Goal: Task Accomplishment & Management: Use online tool/utility

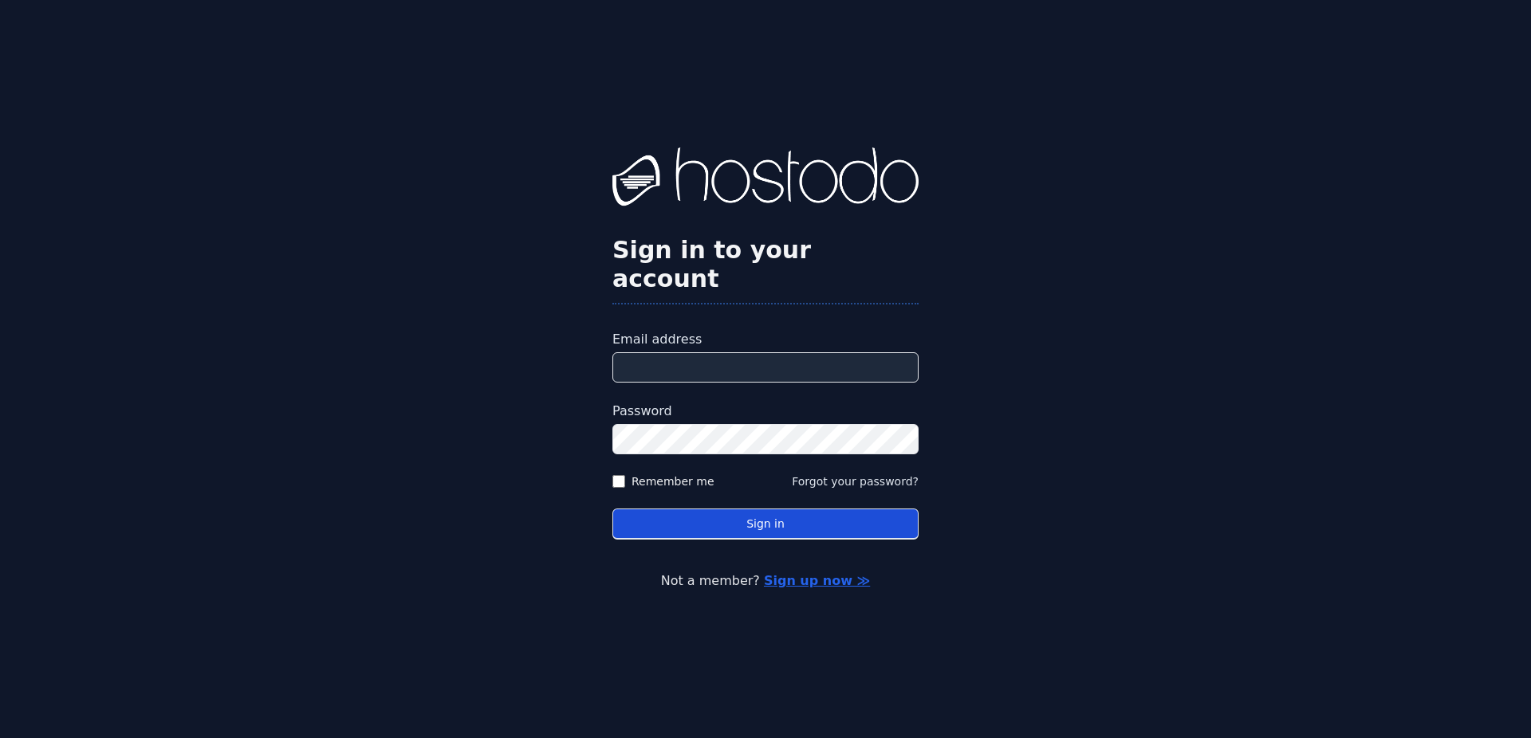
type input "**********"
click at [736, 509] on button "Sign in" at bounding box center [765, 524] width 306 height 31
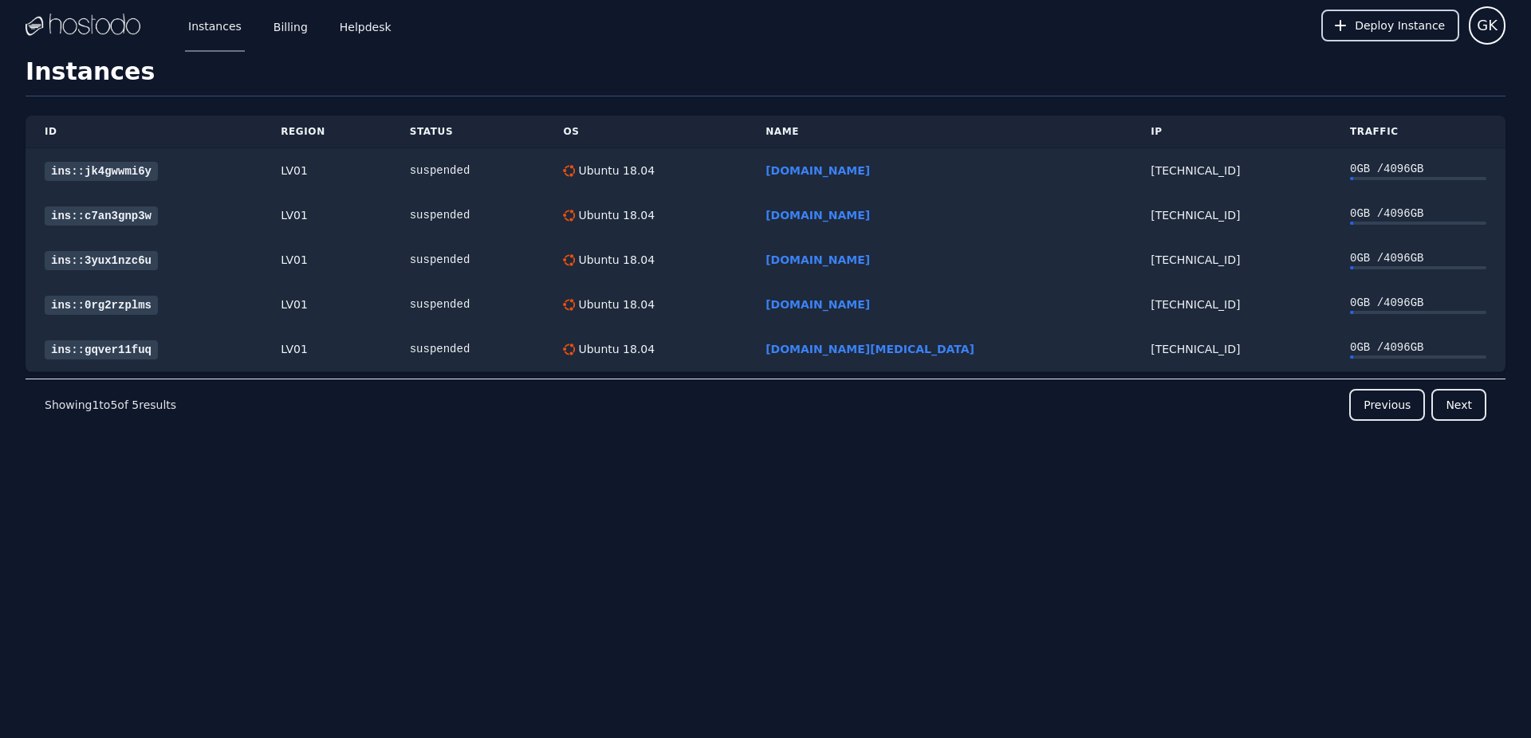
click at [1363, 27] on button "Deploy Instance" at bounding box center [1390, 26] width 138 height 32
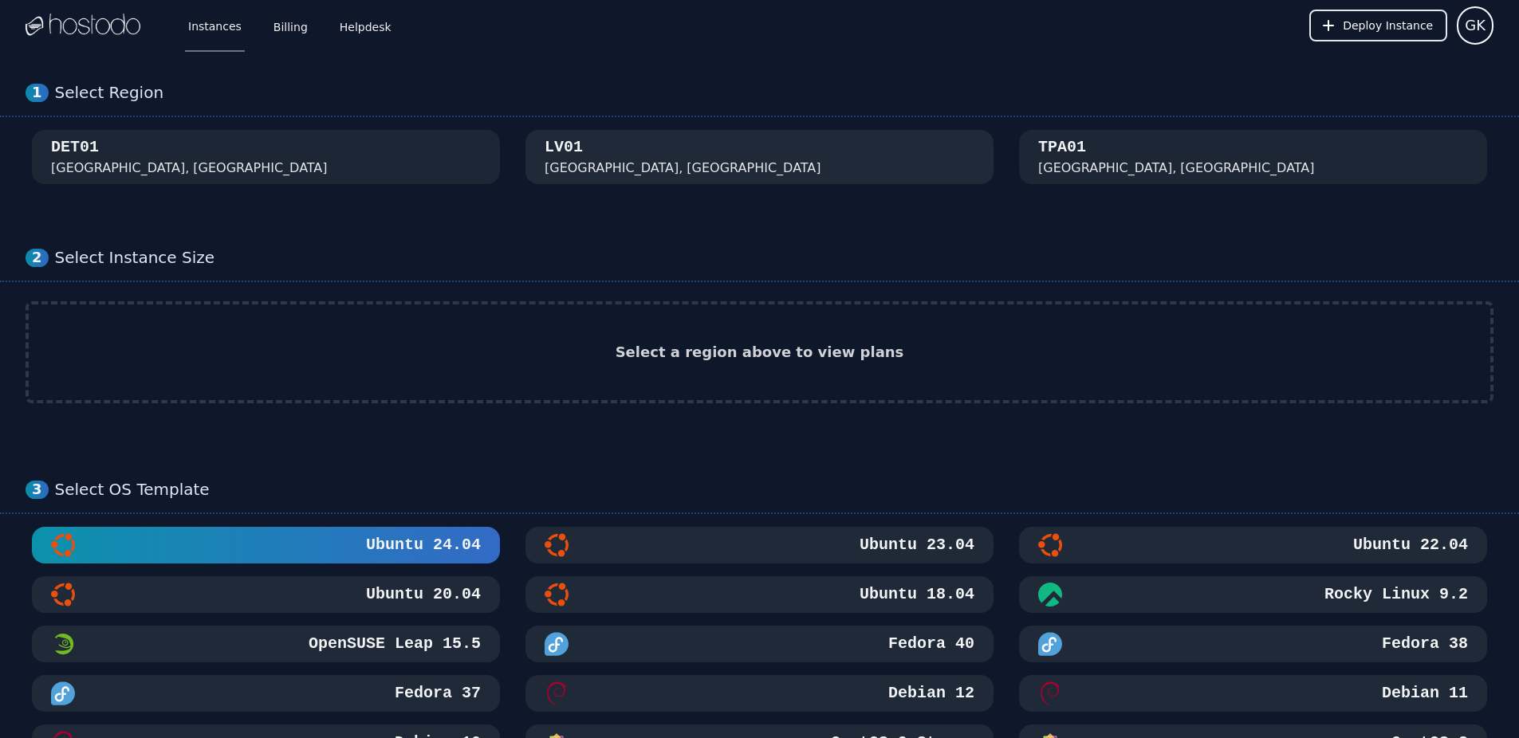
click at [650, 168] on div "[GEOGRAPHIC_DATA], [GEOGRAPHIC_DATA]" at bounding box center [760, 156] width 430 height 41
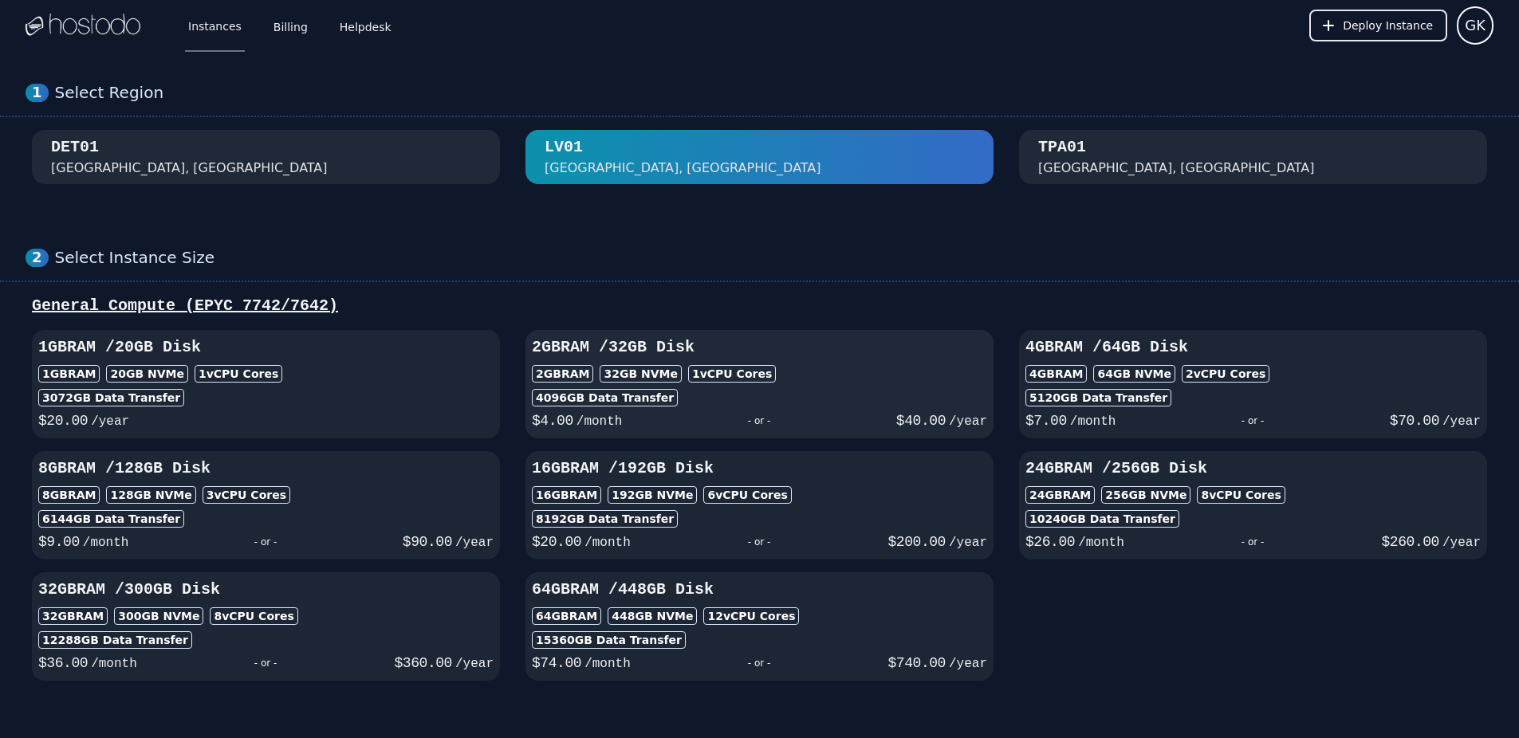
click at [816, 410] on div "- or -" at bounding box center [758, 421] width 273 height 22
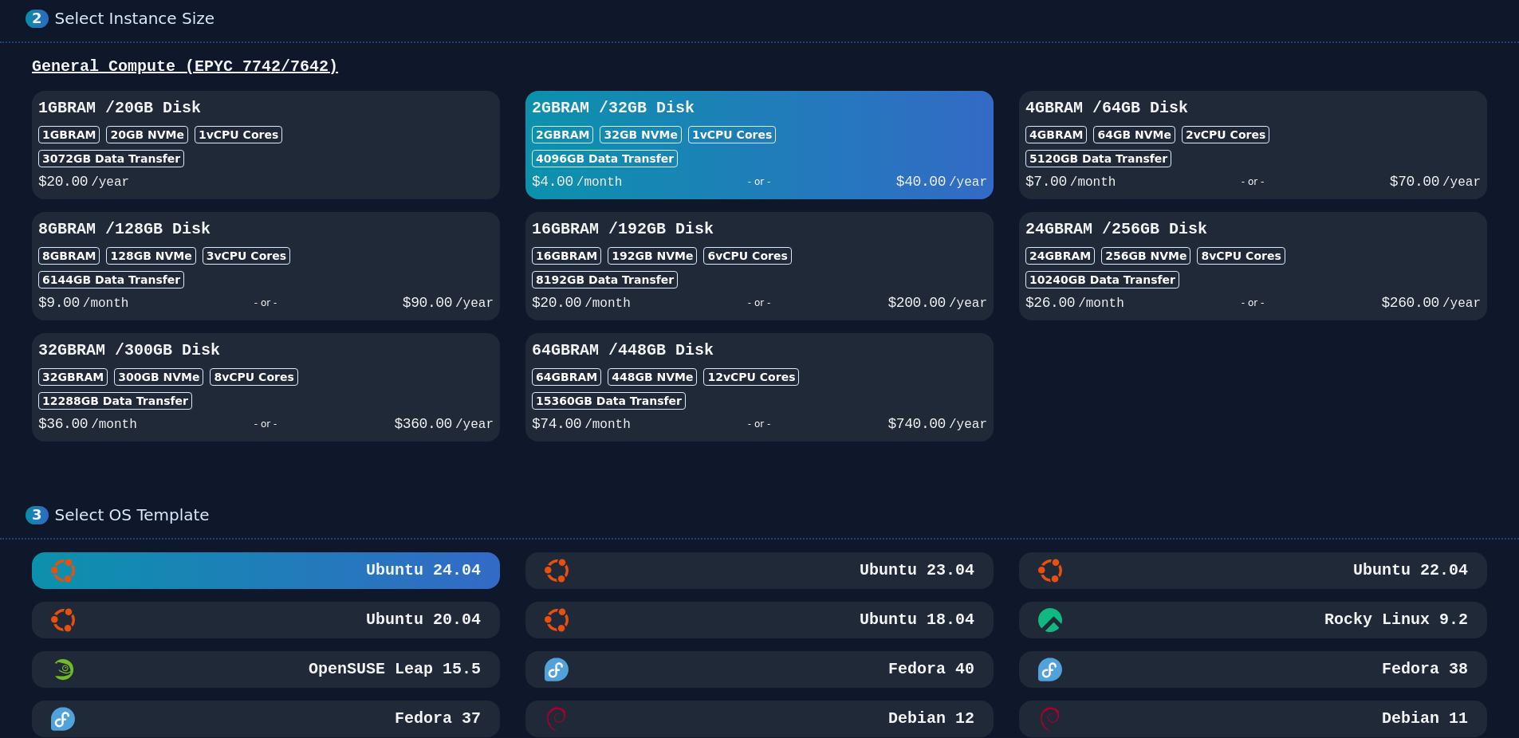
scroll to position [399, 0]
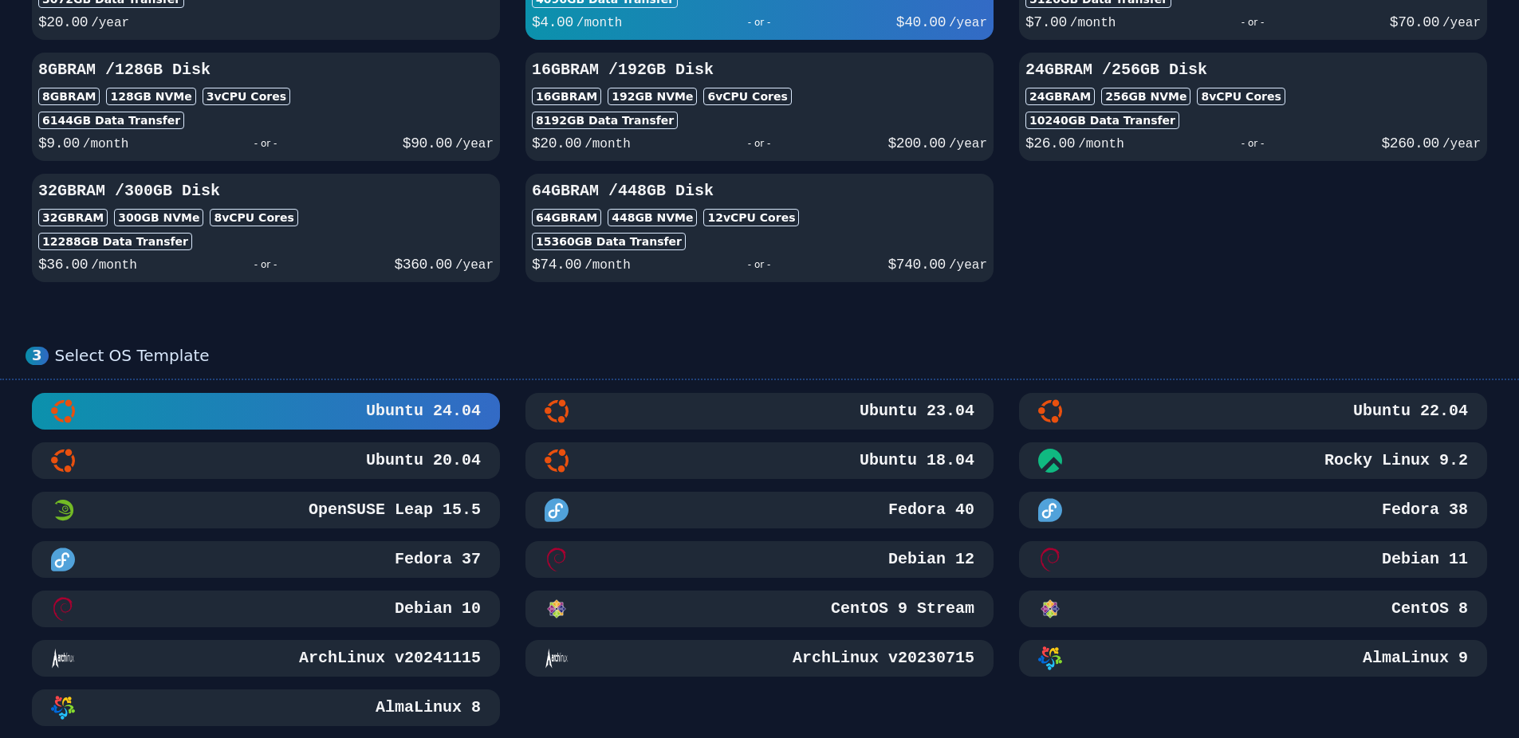
click at [794, 454] on div "Ubuntu 18.04" at bounding box center [760, 461] width 430 height 24
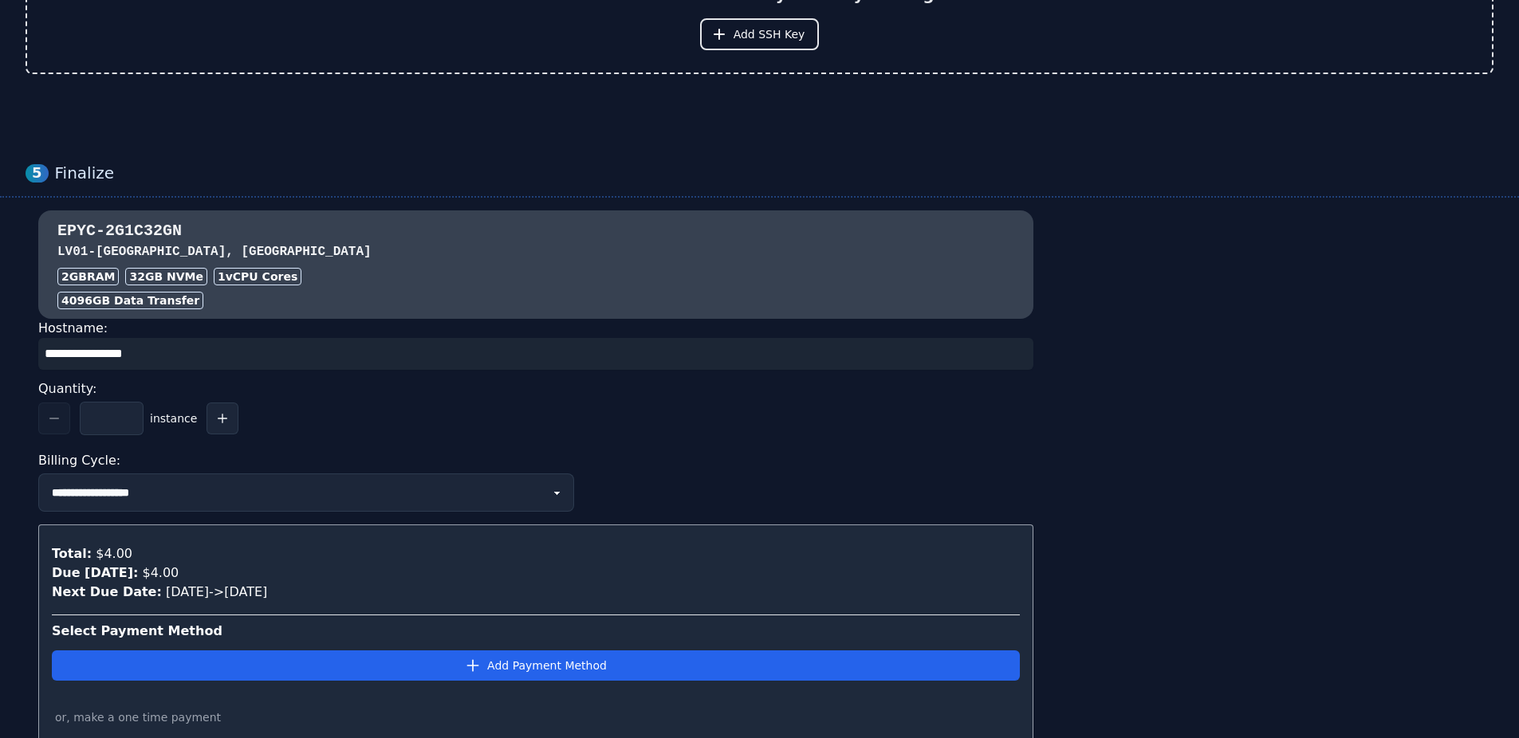
scroll to position [1356, 0]
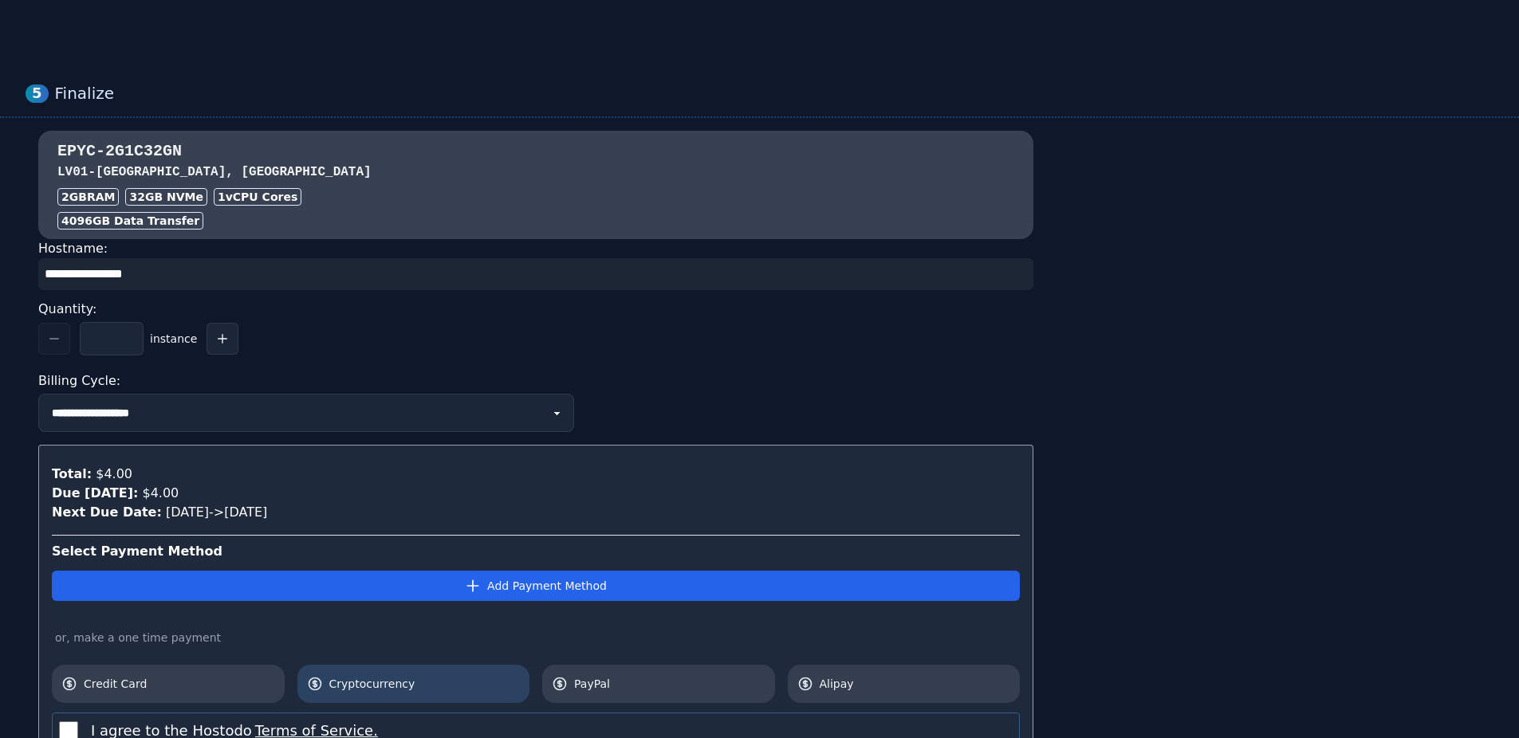
click at [361, 669] on link "Cryptocurrency" at bounding box center [413, 684] width 233 height 38
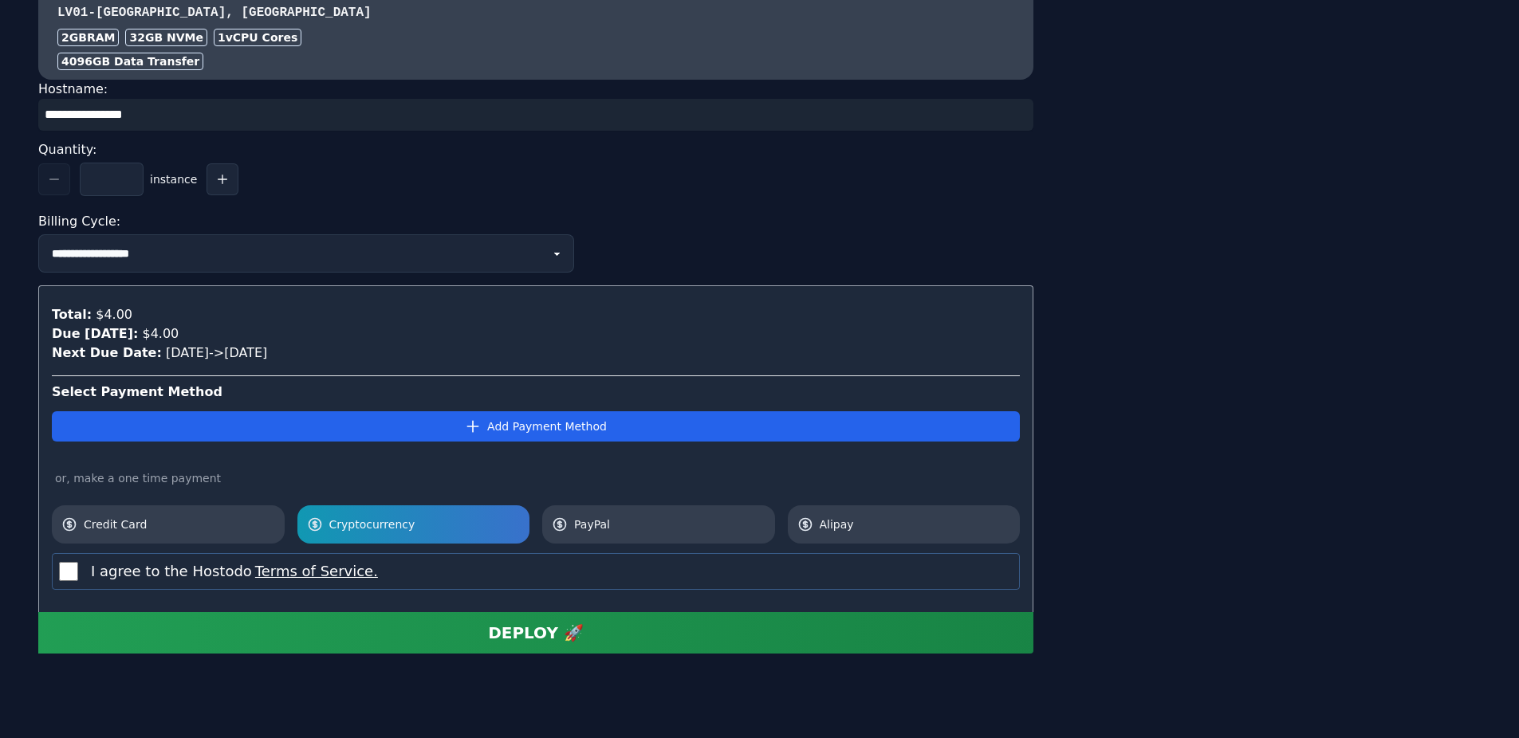
click at [492, 632] on button "DEPLOY 🚀" at bounding box center [535, 632] width 995 height 41
